Goal: Book appointment/travel/reservation

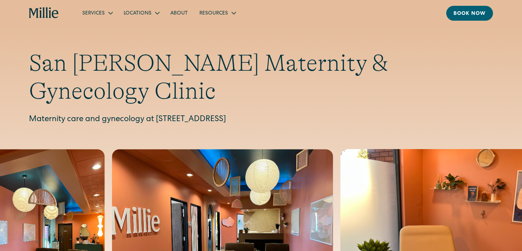
click at [475, 16] on div "Book now" at bounding box center [469, 14] width 32 height 8
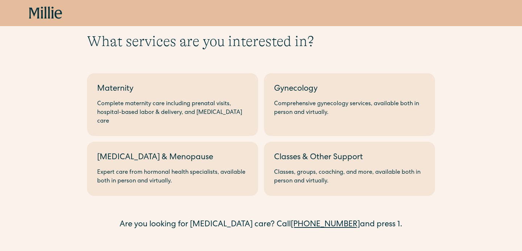
scroll to position [21, 0]
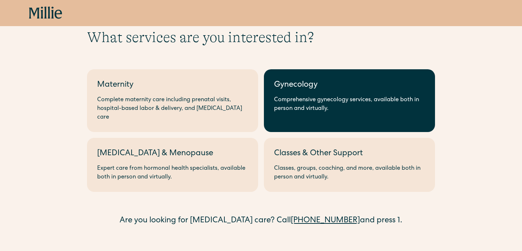
click at [308, 91] on link "Gynecology Comprehensive gynecology services, available both in person and virt…" at bounding box center [349, 100] width 171 height 63
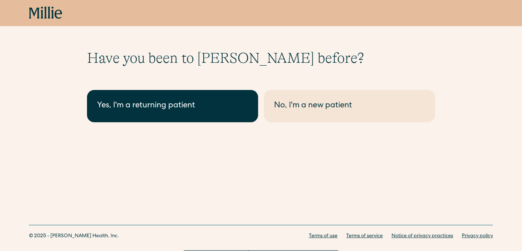
click at [186, 118] on link "Yes, I'm a returning patient" at bounding box center [172, 106] width 171 height 32
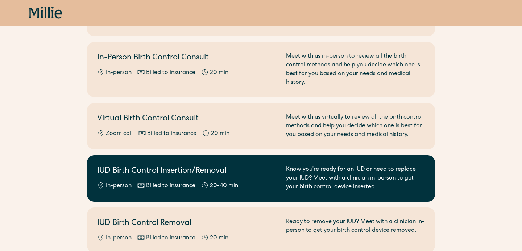
scroll to position [263, 0]
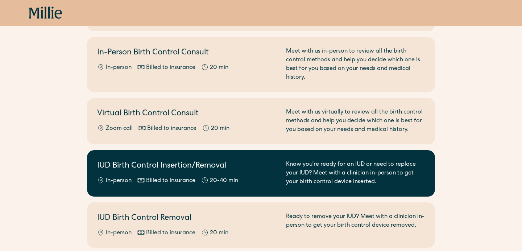
click at [242, 151] on link "IUD Birth Control Insertion/Removal In-person Billed to insurance 20-40 min Kno…" at bounding box center [261, 173] width 348 height 46
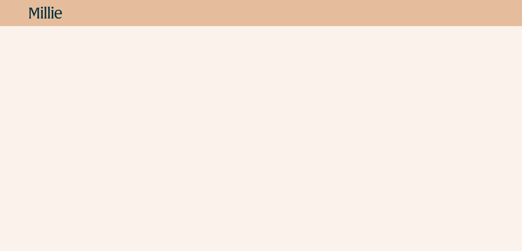
scroll to position [81, 0]
